Goal: Ask a question

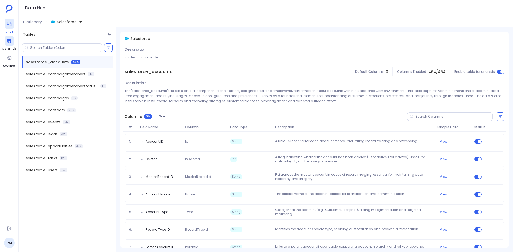
click at [8, 26] on icon at bounding box center [9, 23] width 5 height 5
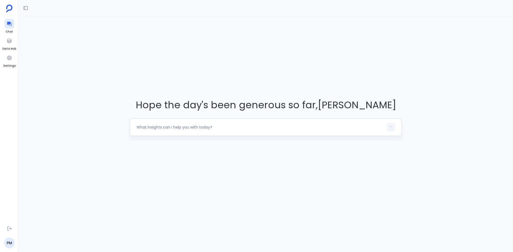
click at [206, 129] on textarea at bounding box center [259, 127] width 247 height 5
type textarea "What is our average TCV month over month for the last 2 years?"
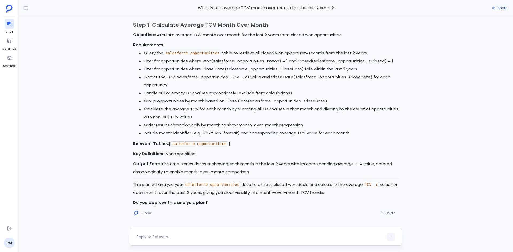
click at [161, 236] on textarea at bounding box center [259, 236] width 247 height 5
type textarea "yes"
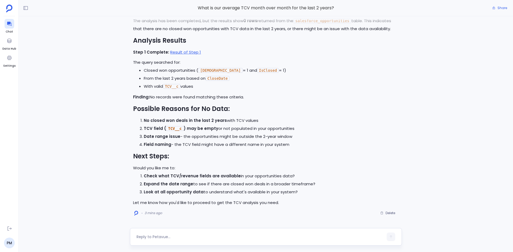
click at [167, 237] on textarea at bounding box center [259, 236] width 247 height 5
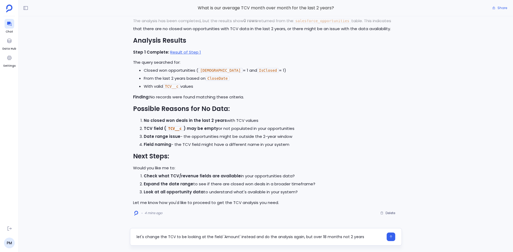
type textarea "let's change the TCV to be looking at the field 'Amount' instead and do the ana…"
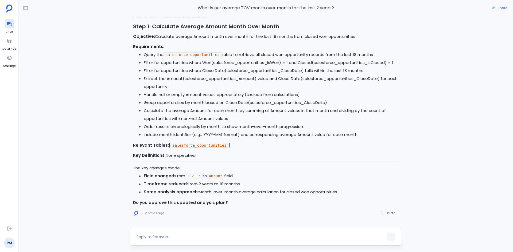
click at [170, 236] on textarea at bounding box center [259, 236] width 247 height 5
type textarea "yes"
